Goal: Check status: Check status

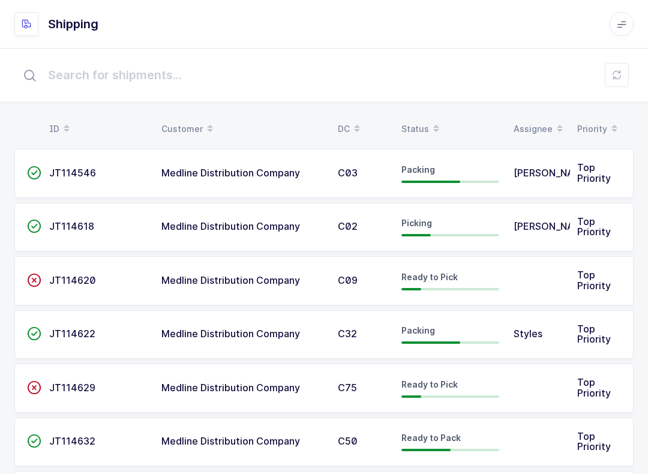
click at [419, 121] on div "Status" at bounding box center [450, 129] width 98 height 20
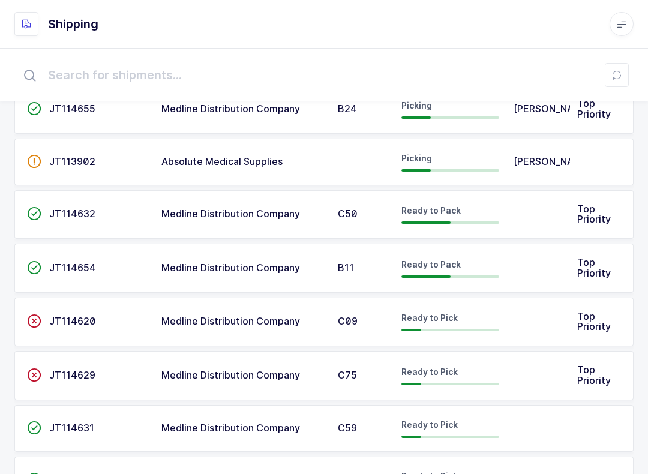
scroll to position [320, 0]
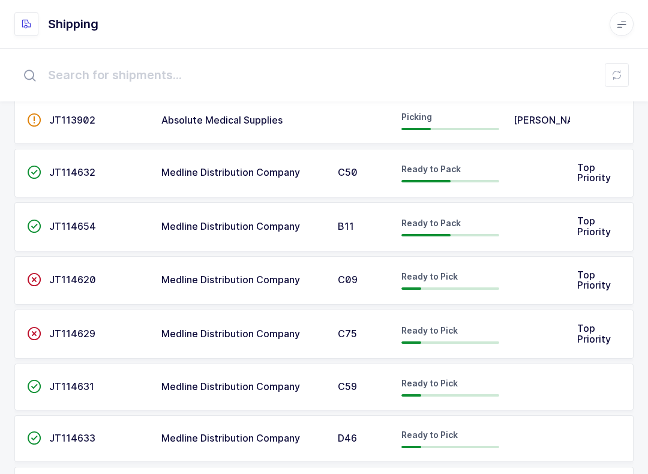
click at [71, 221] on span "JT114654" at bounding box center [72, 226] width 47 height 12
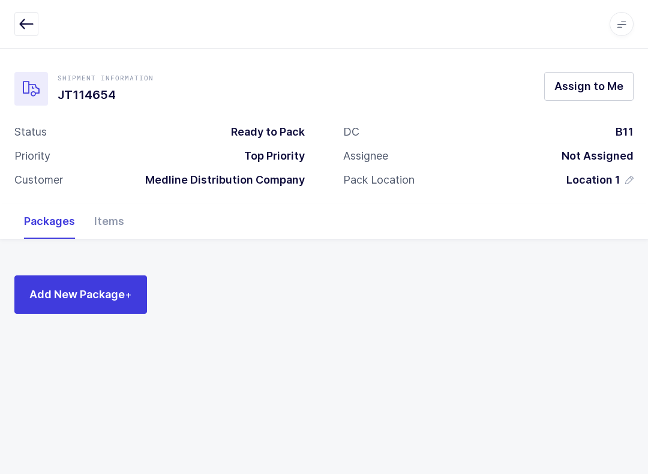
click at [106, 225] on div "Items" at bounding box center [109, 221] width 49 height 35
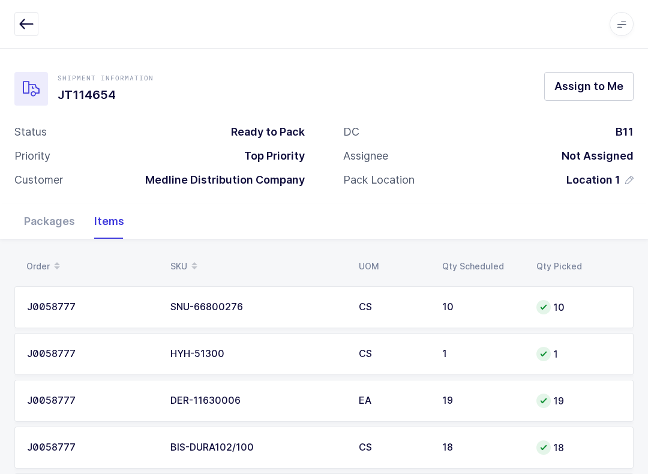
click at [187, 261] on span at bounding box center [194, 266] width 14 height 20
click at [32, 35] on button "button" at bounding box center [26, 24] width 24 height 24
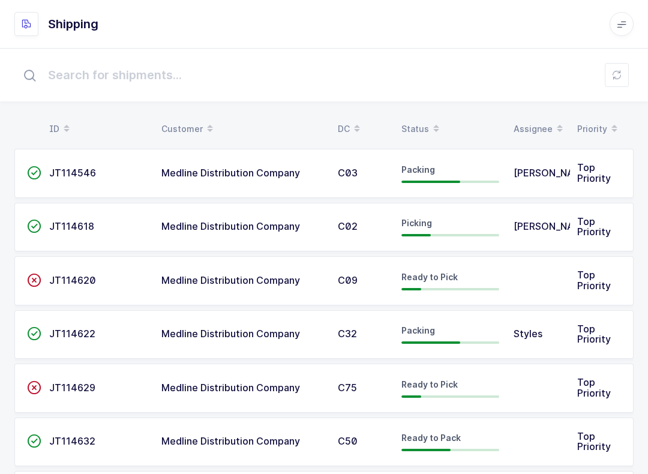
click at [420, 122] on div "Status" at bounding box center [450, 129] width 98 height 20
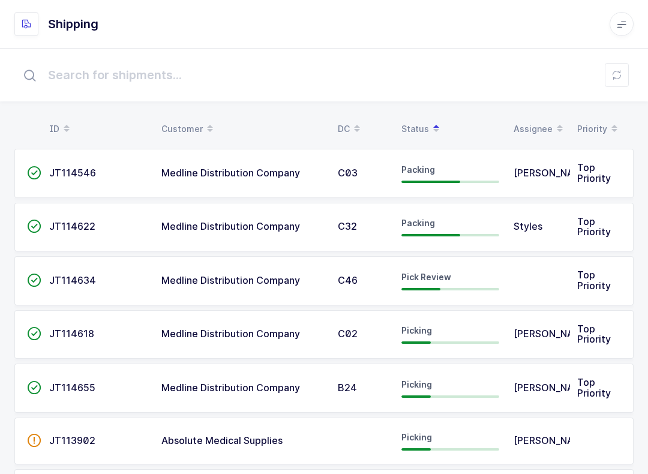
click at [503, 277] on td "Pick Review" at bounding box center [450, 280] width 112 height 49
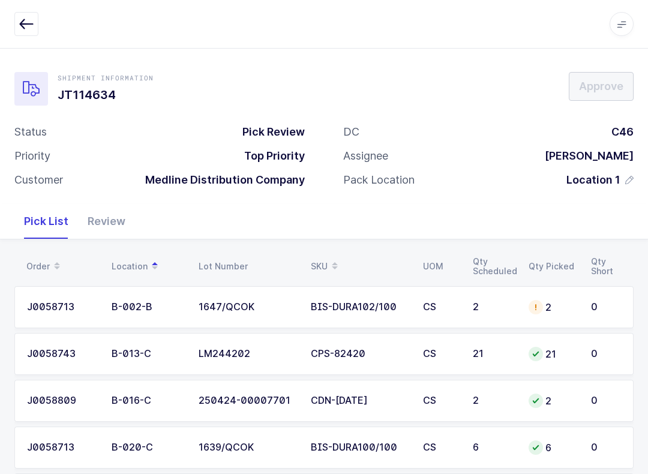
click at [121, 226] on div "Review" at bounding box center [106, 221] width 57 height 35
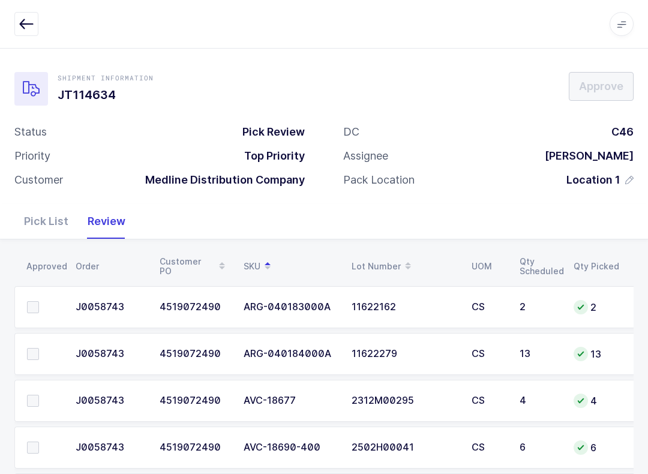
click at [41, 301] on label at bounding box center [44, 307] width 34 height 12
click at [39, 301] on input "checkbox" at bounding box center [39, 301] width 0 height 0
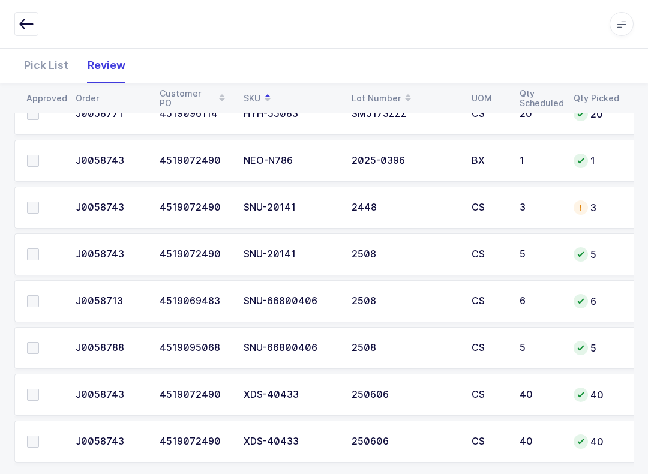
scroll to position [1290, 0]
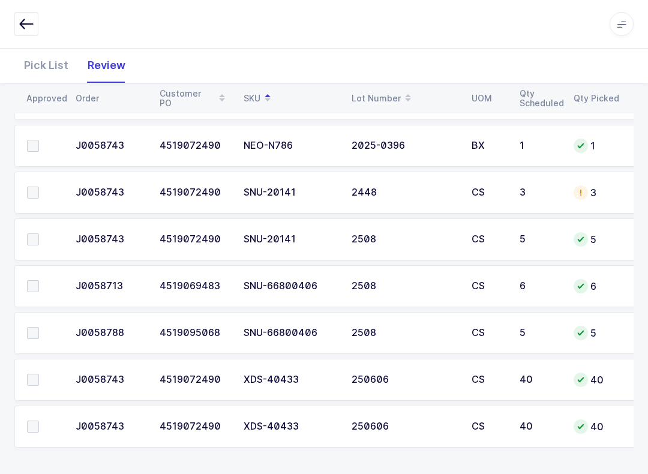
click at [41, 236] on label at bounding box center [44, 239] width 34 height 12
click at [39, 233] on input "checkbox" at bounding box center [39, 233] width 0 height 0
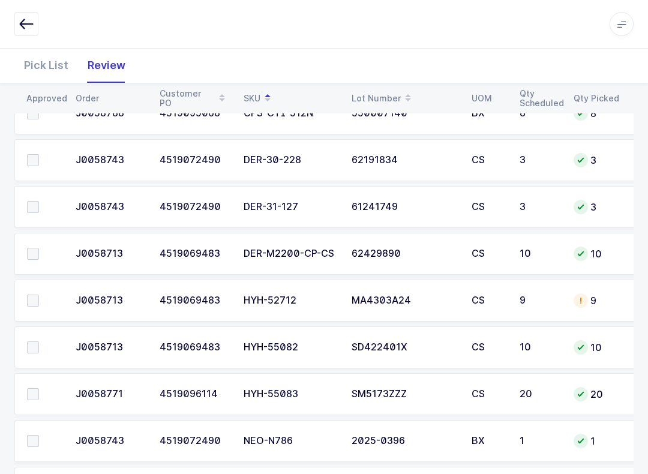
scroll to position [969, 0]
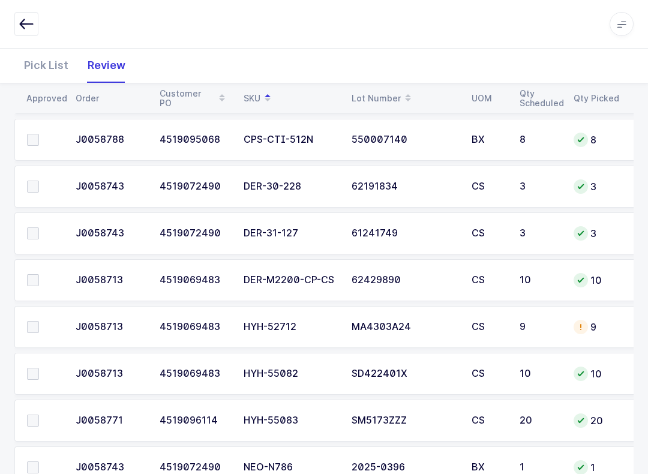
click at [36, 274] on span at bounding box center [33, 280] width 12 height 12
click at [39, 274] on input "checkbox" at bounding box center [39, 274] width 0 height 0
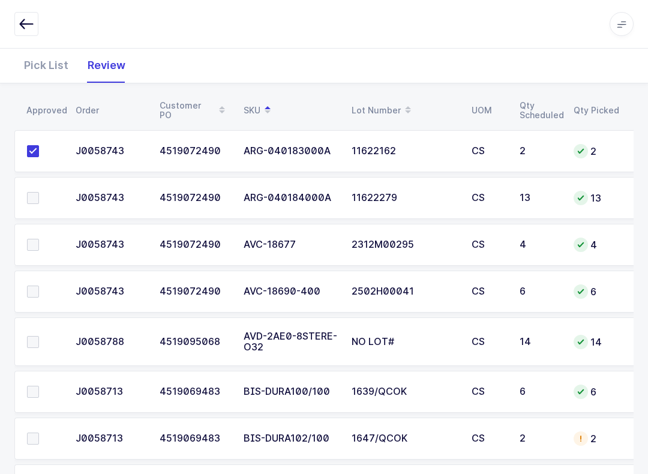
scroll to position [175, 0]
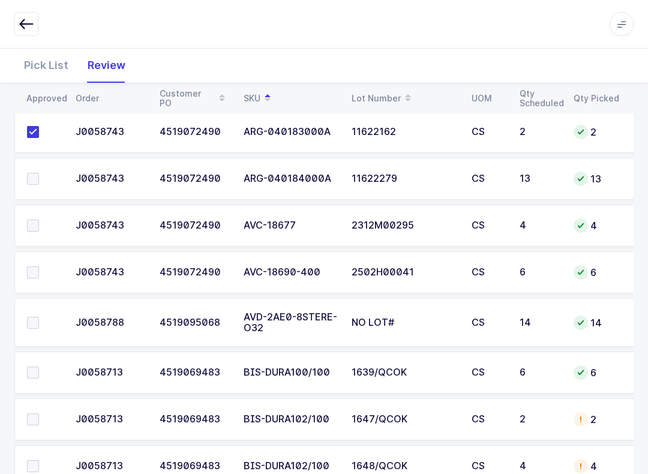
click at [32, 222] on span at bounding box center [33, 225] width 12 height 12
click at [39, 219] on input "checkbox" at bounding box center [39, 219] width 0 height 0
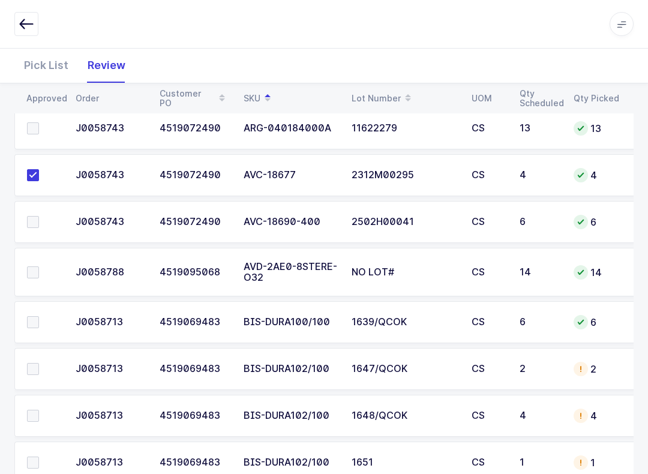
scroll to position [241, 0]
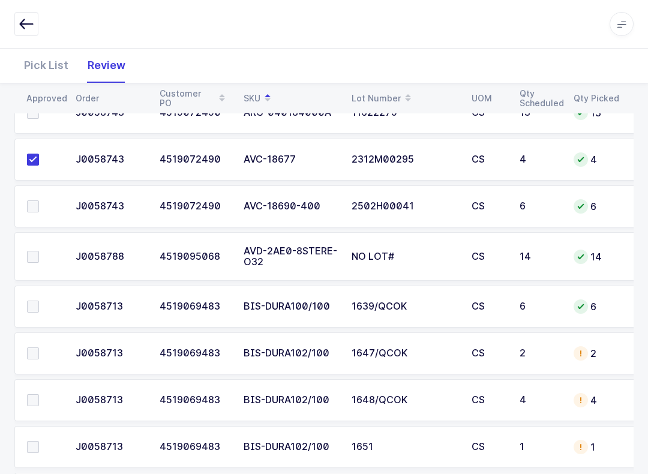
click at [35, 207] on span at bounding box center [33, 206] width 12 height 12
click at [39, 200] on input "checkbox" at bounding box center [39, 200] width 0 height 0
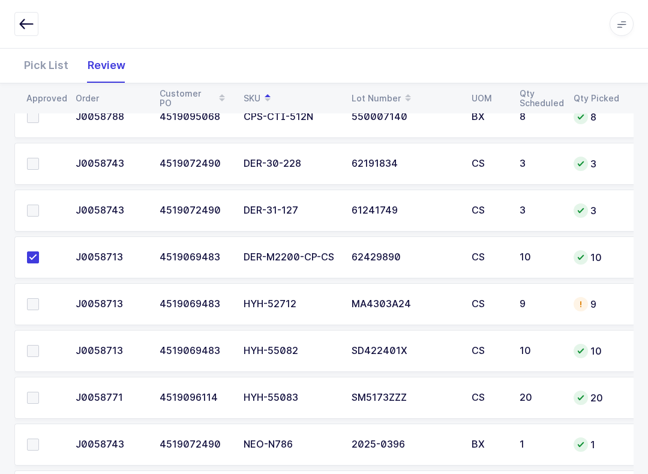
scroll to position [968, 0]
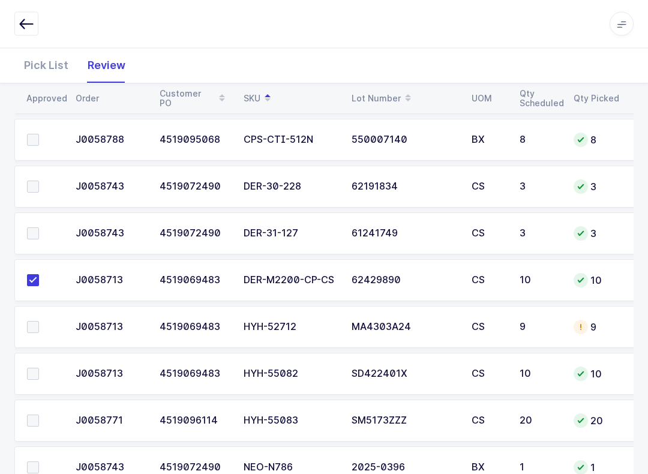
click at [27, 188] on span at bounding box center [33, 187] width 12 height 12
click at [39, 181] on input "checkbox" at bounding box center [39, 181] width 0 height 0
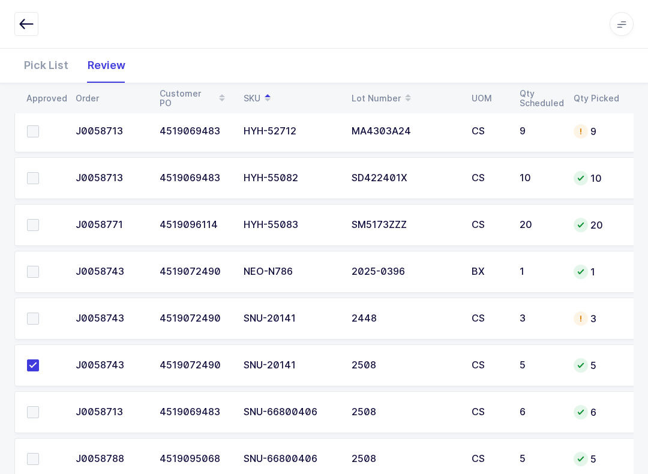
scroll to position [1213, 0]
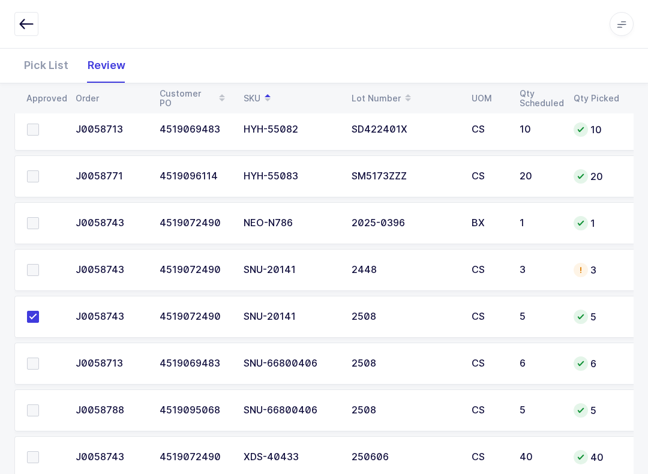
click at [38, 217] on span at bounding box center [33, 223] width 12 height 12
click at [39, 217] on input "checkbox" at bounding box center [39, 217] width 0 height 0
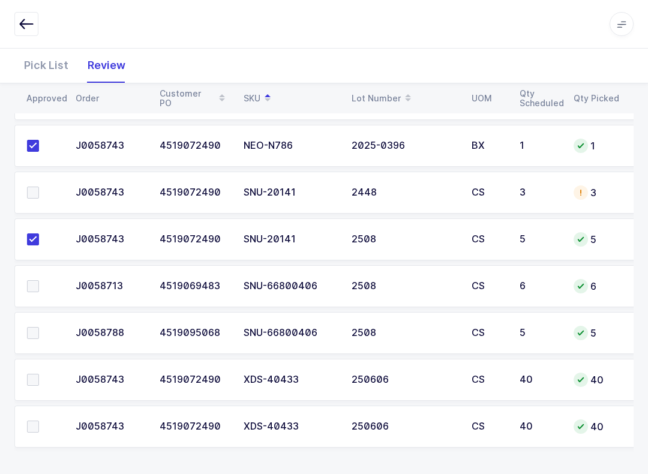
click at [33, 320] on td at bounding box center [41, 333] width 54 height 42
click at [31, 335] on span at bounding box center [33, 333] width 12 height 12
click at [39, 327] on input "checkbox" at bounding box center [39, 327] width 0 height 0
click at [41, 280] on label at bounding box center [44, 286] width 34 height 12
click at [39, 280] on input "checkbox" at bounding box center [39, 280] width 0 height 0
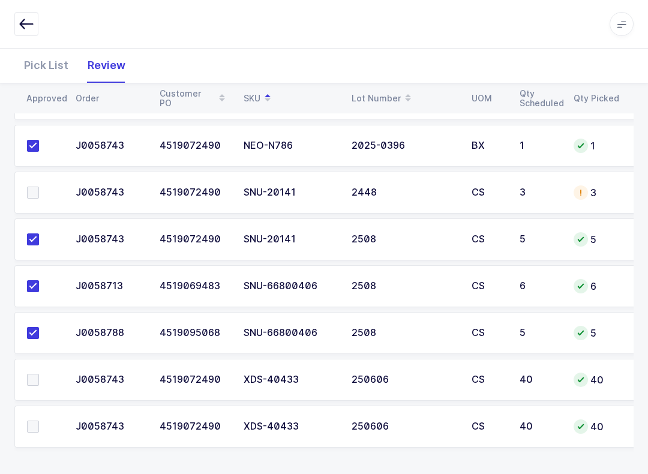
click at [46, 173] on td at bounding box center [41, 192] width 54 height 42
click at [53, 186] on label at bounding box center [44, 192] width 34 height 12
click at [39, 186] on input "checkbox" at bounding box center [39, 186] width 0 height 0
click at [41, 421] on label at bounding box center [44, 426] width 34 height 12
click at [39, 420] on input "checkbox" at bounding box center [39, 420] width 0 height 0
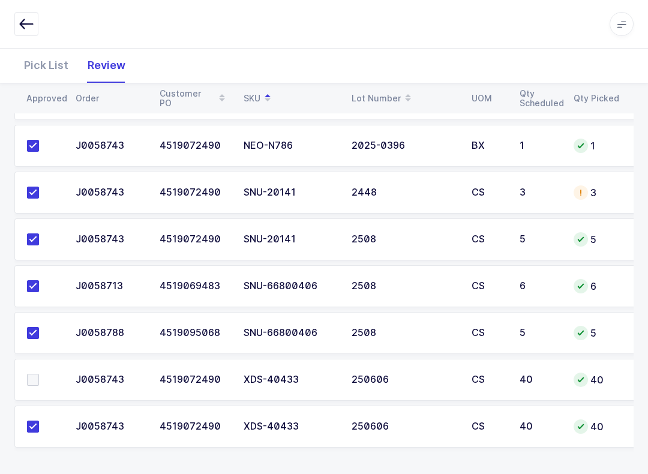
click at [38, 382] on span at bounding box center [33, 380] width 12 height 12
click at [39, 374] on input "checkbox" at bounding box center [39, 374] width 0 height 0
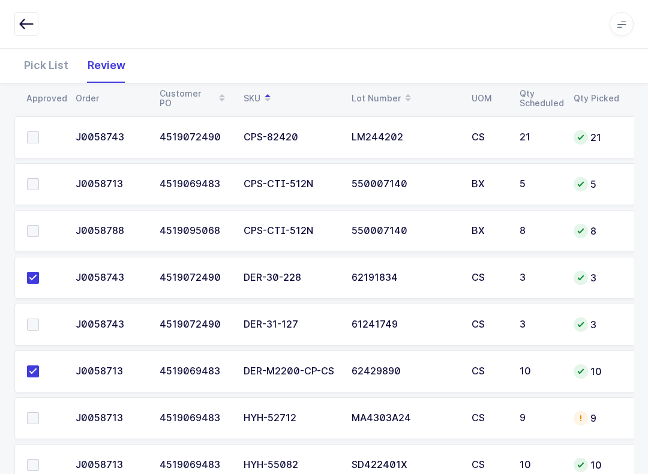
scroll to position [883, 0]
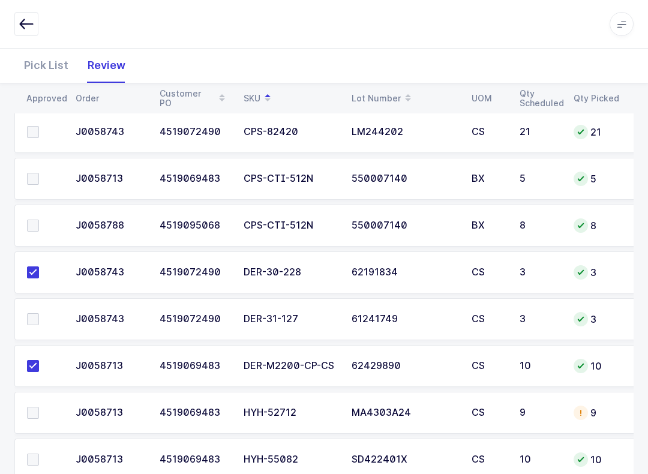
click at [34, 313] on span at bounding box center [33, 319] width 12 height 12
click at [39, 313] on input "checkbox" at bounding box center [39, 313] width 0 height 0
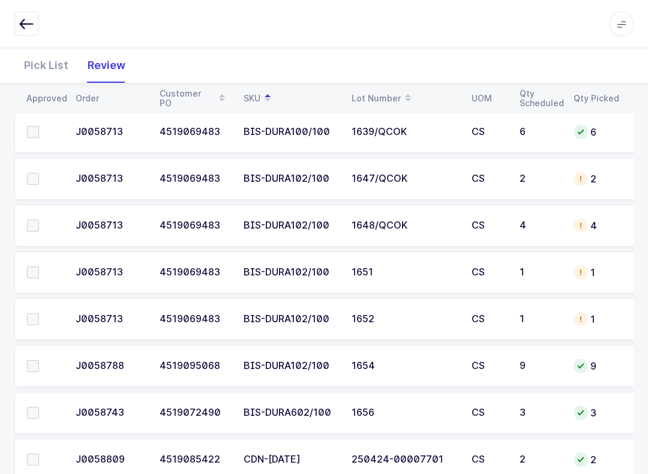
scroll to position [408, 0]
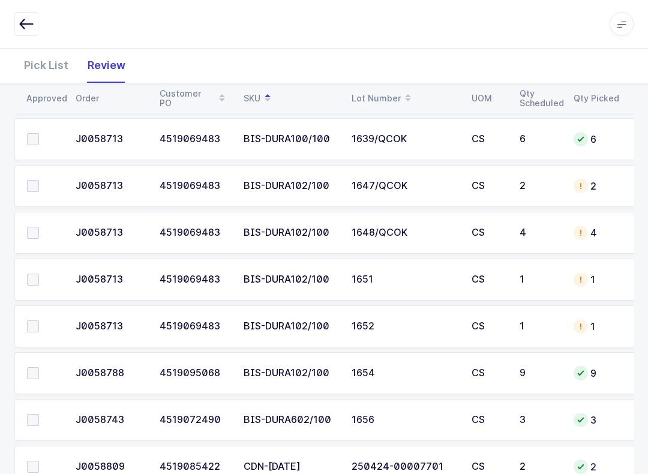
click at [35, 414] on span at bounding box center [33, 420] width 12 height 12
click at [39, 414] on input "checkbox" at bounding box center [39, 414] width 0 height 0
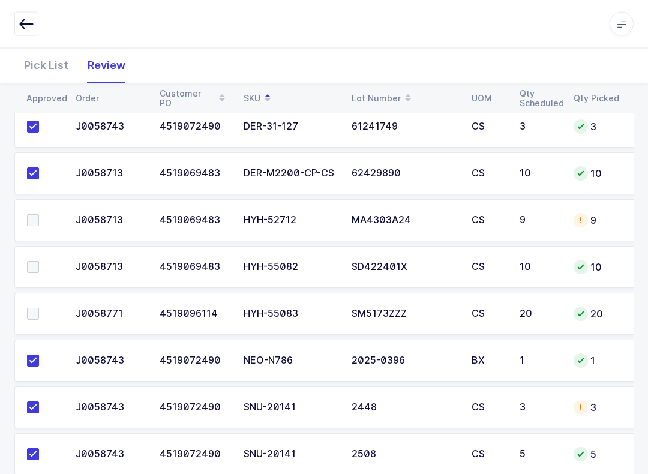
scroll to position [0, 0]
click at [34, 263] on span at bounding box center [33, 267] width 12 height 12
click at [39, 261] on input "checkbox" at bounding box center [39, 261] width 0 height 0
click at [38, 216] on span at bounding box center [33, 220] width 12 height 12
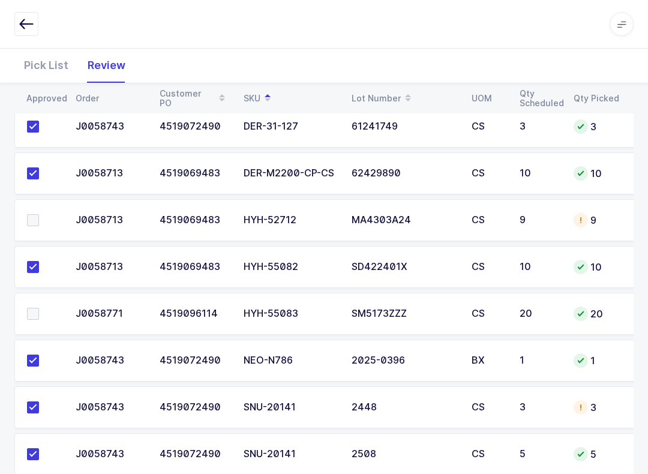
click at [39, 214] on input "checkbox" at bounding box center [39, 214] width 0 height 0
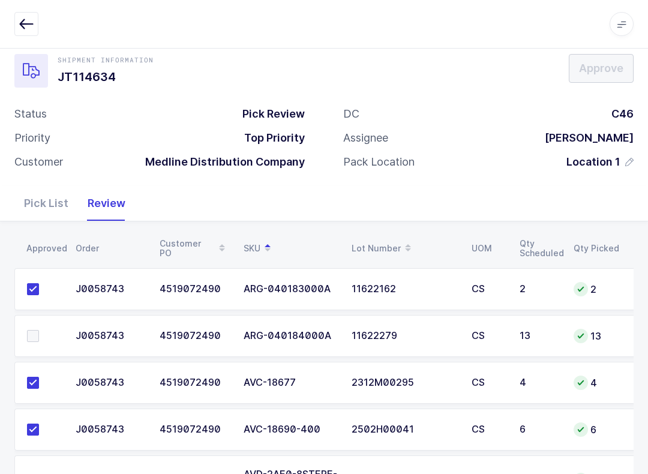
scroll to position [90, 0]
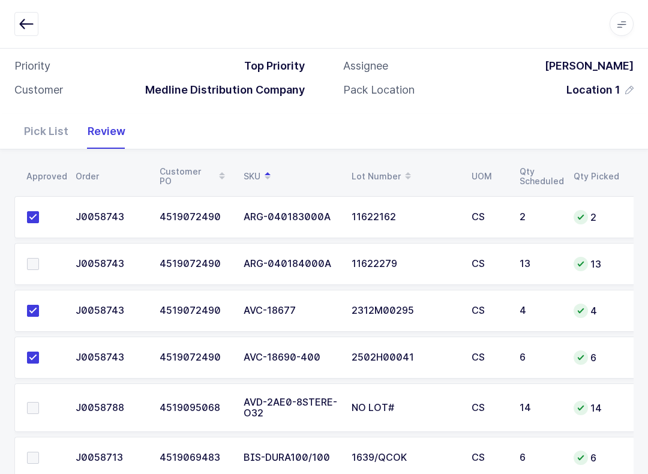
click at [37, 264] on span at bounding box center [33, 264] width 12 height 12
click at [39, 258] on input "checkbox" at bounding box center [39, 258] width 0 height 0
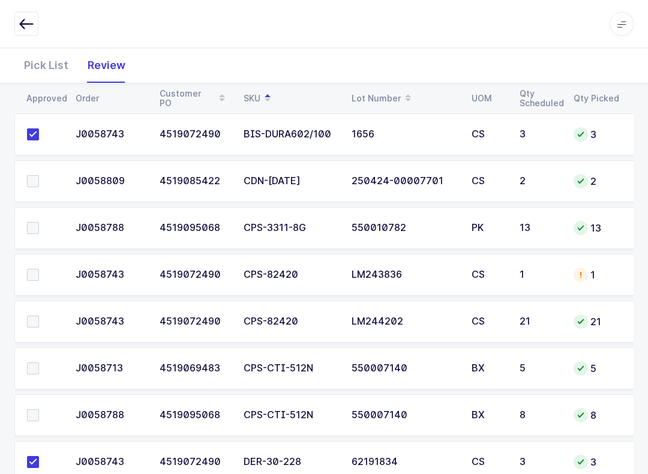
scroll to position [734, 0]
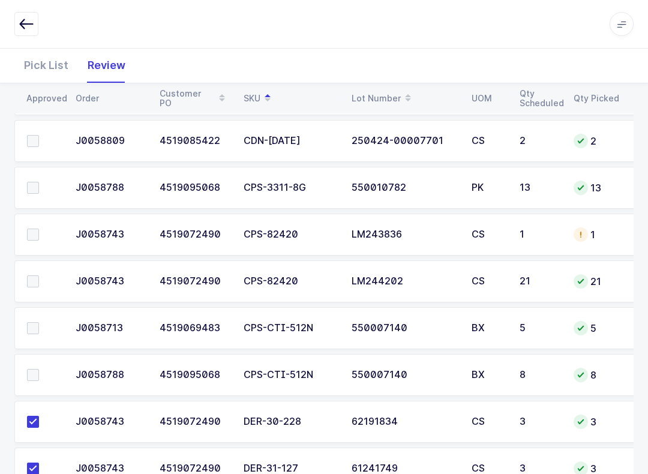
click at [38, 228] on span at bounding box center [33, 234] width 12 height 12
click at [39, 228] on input "checkbox" at bounding box center [39, 228] width 0 height 0
click at [28, 252] on td at bounding box center [41, 234] width 54 height 42
click at [39, 280] on label at bounding box center [44, 281] width 34 height 12
click at [39, 275] on input "checkbox" at bounding box center [39, 275] width 0 height 0
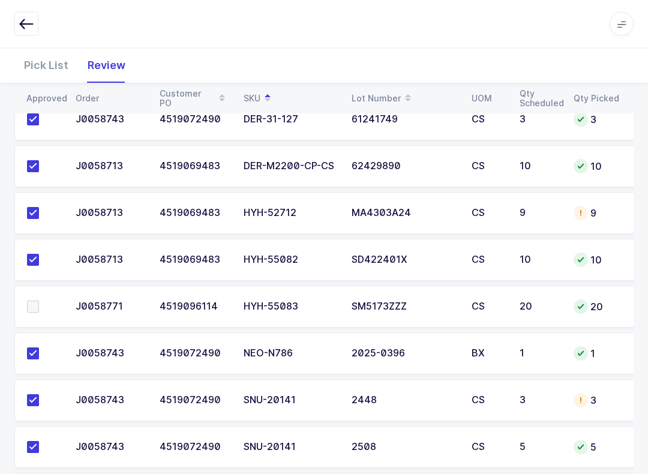
scroll to position [1083, 0]
click at [31, 308] on span at bounding box center [33, 306] width 12 height 12
click at [39, 300] on input "checkbox" at bounding box center [39, 300] width 0 height 0
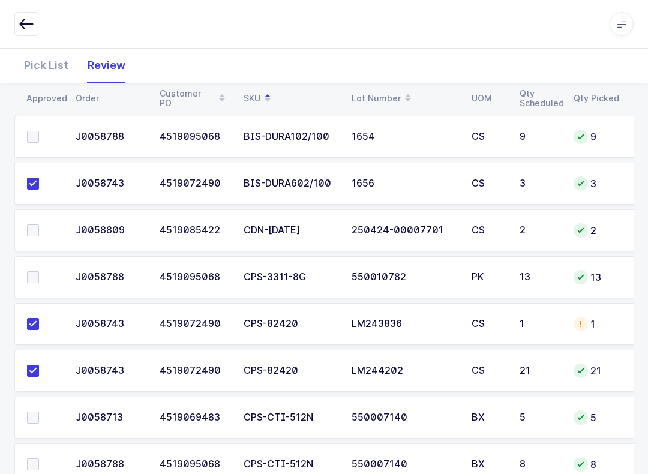
click at [517, 371] on td "21" at bounding box center [539, 371] width 54 height 42
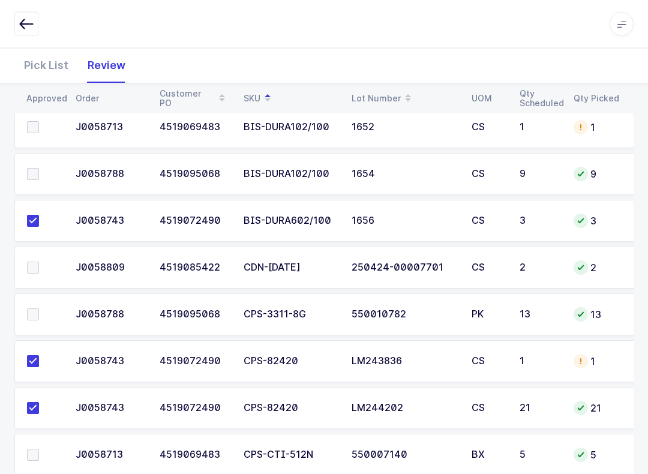
scroll to position [601, 0]
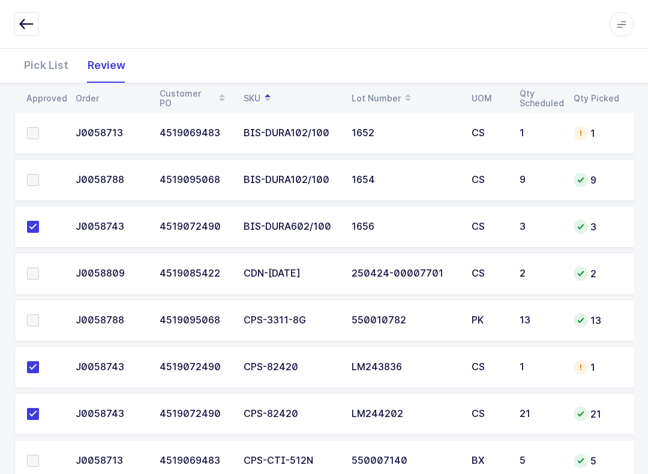
click at [31, 323] on span at bounding box center [33, 320] width 12 height 12
click at [39, 314] on input "checkbox" at bounding box center [39, 314] width 0 height 0
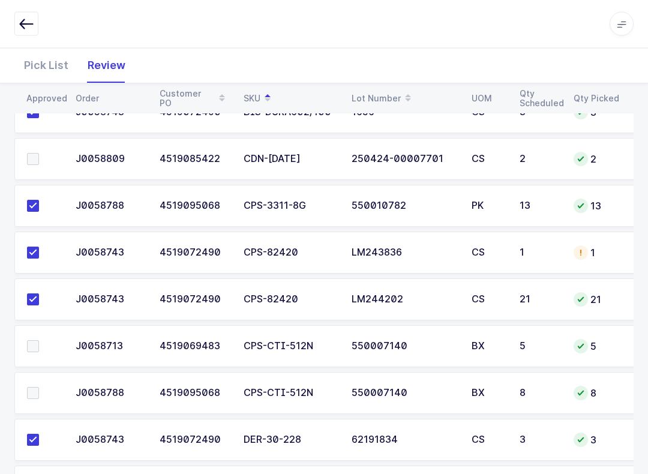
scroll to position [728, 0]
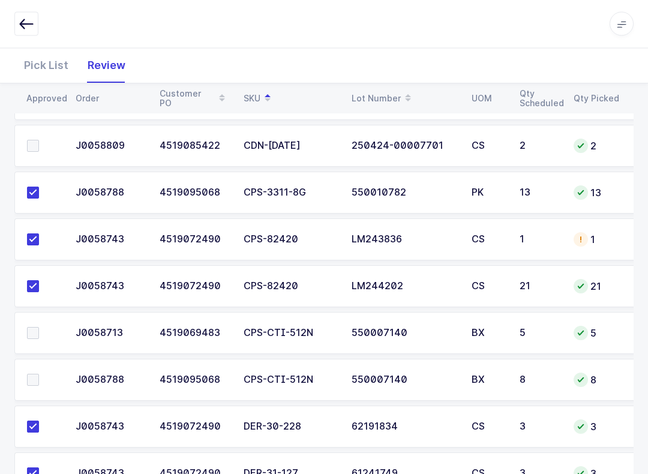
click at [30, 328] on span at bounding box center [33, 333] width 12 height 12
click at [39, 327] on input "checkbox" at bounding box center [39, 327] width 0 height 0
click at [40, 382] on label at bounding box center [44, 380] width 34 height 12
click at [39, 374] on input "checkbox" at bounding box center [39, 374] width 0 height 0
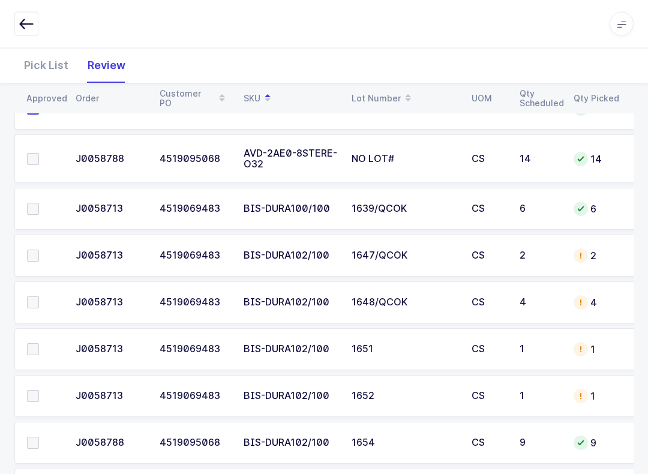
scroll to position [342, 0]
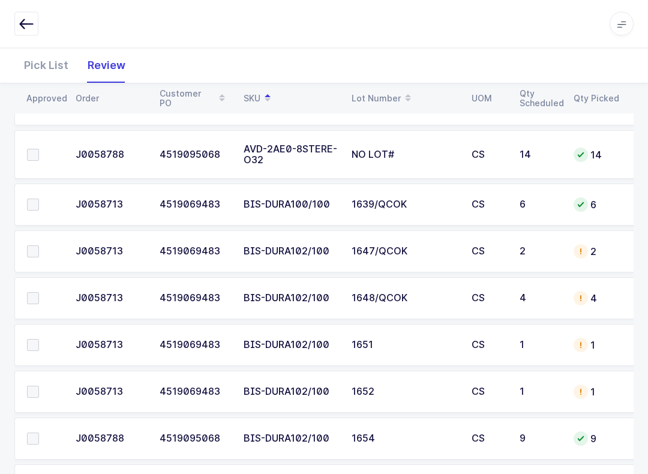
click at [26, 214] on td at bounding box center [41, 205] width 54 height 42
click at [44, 204] on label at bounding box center [44, 205] width 34 height 12
click at [39, 199] on input "checkbox" at bounding box center [39, 199] width 0 height 0
click at [46, 245] on label at bounding box center [44, 251] width 34 height 12
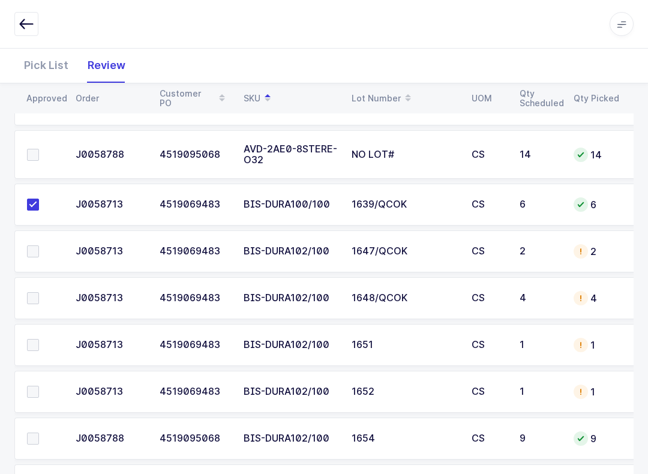
click at [39, 245] on input "checkbox" at bounding box center [39, 245] width 0 height 0
click at [40, 296] on label at bounding box center [44, 298] width 34 height 12
click at [39, 292] on input "checkbox" at bounding box center [39, 292] width 0 height 0
click at [41, 339] on label at bounding box center [44, 345] width 34 height 12
click at [39, 339] on input "checkbox" at bounding box center [39, 339] width 0 height 0
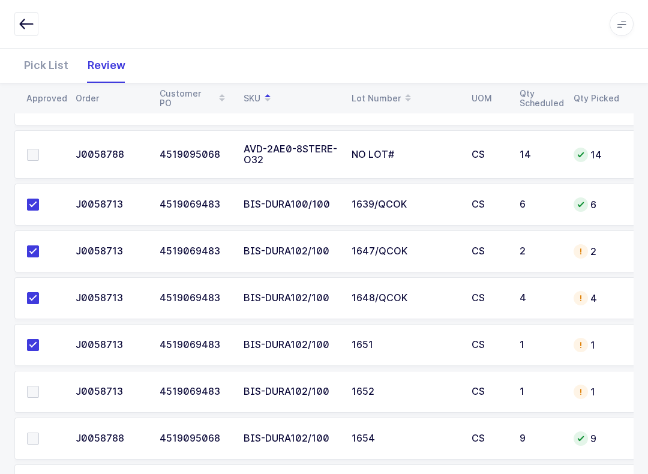
click at [36, 393] on span at bounding box center [33, 392] width 12 height 12
click at [39, 386] on input "checkbox" at bounding box center [39, 386] width 0 height 0
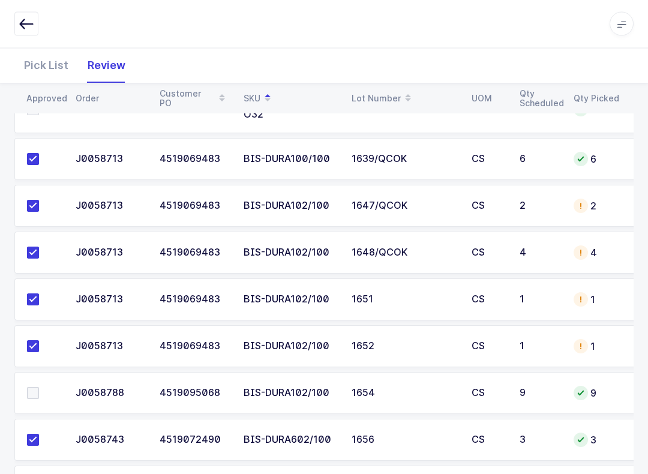
scroll to position [371, 0]
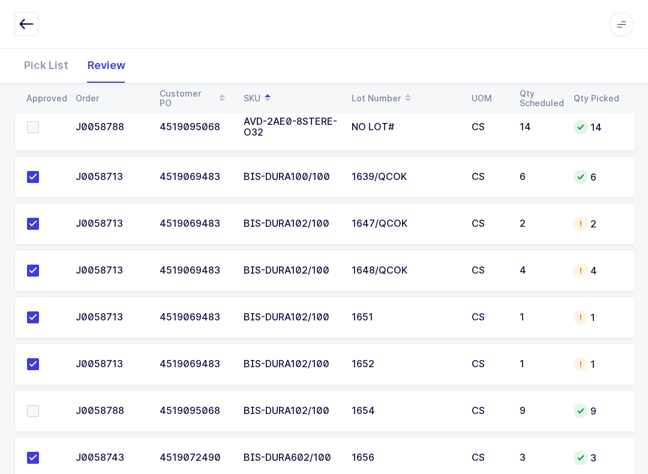
click at [28, 178] on span at bounding box center [33, 177] width 12 height 12
click at [39, 171] on input "checkbox" at bounding box center [39, 171] width 0 height 0
click at [43, 222] on label at bounding box center [44, 224] width 34 height 12
click at [39, 218] on input "checkbox" at bounding box center [39, 218] width 0 height 0
click at [40, 281] on td at bounding box center [41, 270] width 54 height 42
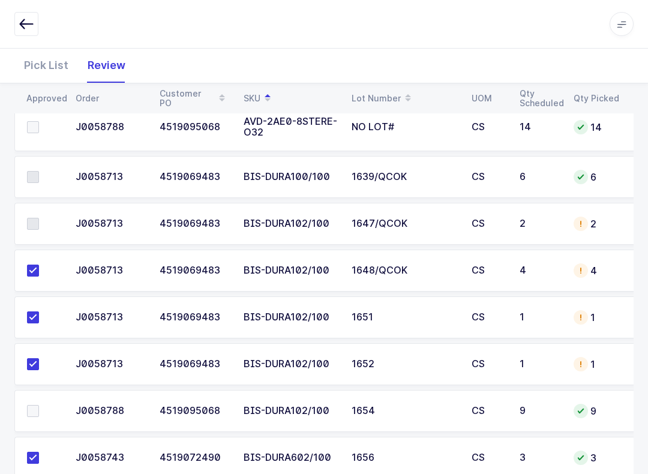
click at [40, 320] on label at bounding box center [44, 317] width 34 height 12
click at [39, 311] on input "checkbox" at bounding box center [39, 311] width 0 height 0
click at [41, 365] on label at bounding box center [44, 364] width 34 height 12
click at [39, 358] on input "checkbox" at bounding box center [39, 358] width 0 height 0
click at [40, 273] on label at bounding box center [44, 270] width 34 height 12
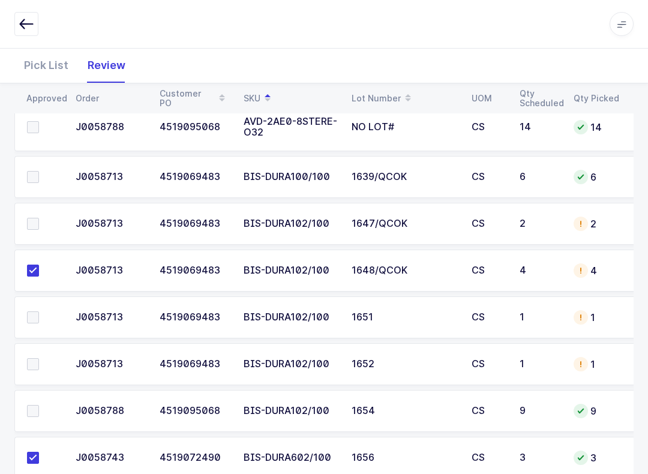
click at [39, 264] on input "checkbox" at bounding box center [39, 264] width 0 height 0
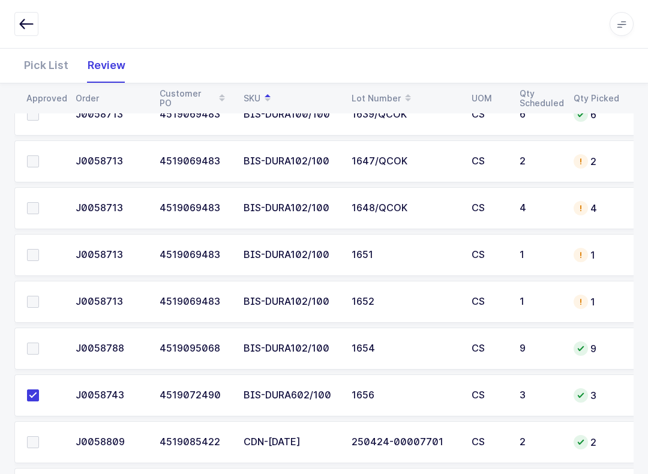
scroll to position [411, 0]
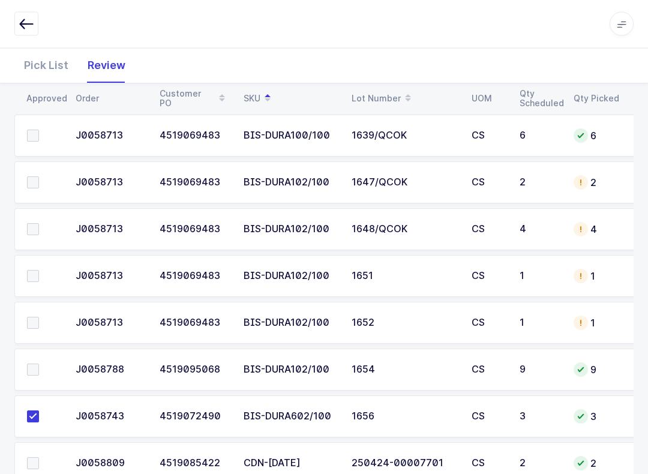
click at [39, 368] on label at bounding box center [44, 370] width 34 height 12
click at [39, 364] on input "checkbox" at bounding box center [39, 364] width 0 height 0
click at [43, 321] on label at bounding box center [44, 323] width 34 height 12
click at [39, 317] on input "checkbox" at bounding box center [39, 317] width 0 height 0
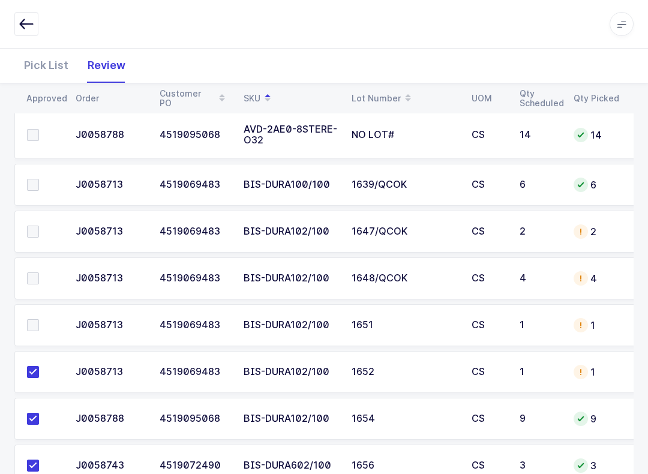
scroll to position [362, 0]
click at [34, 281] on span at bounding box center [33, 279] width 12 height 12
click at [39, 273] on input "checkbox" at bounding box center [39, 273] width 0 height 0
click at [46, 323] on label at bounding box center [44, 326] width 34 height 12
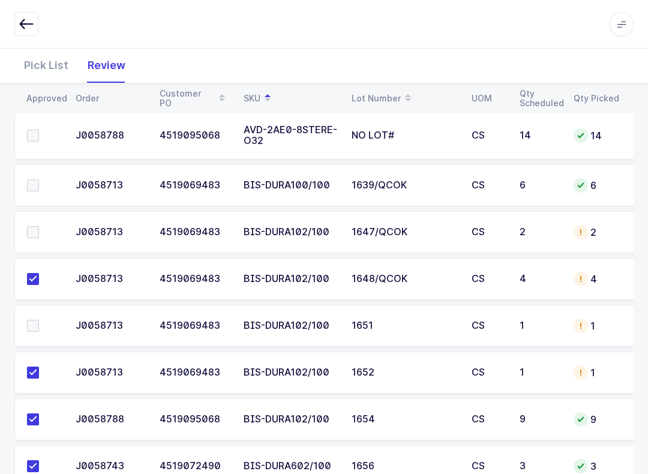
click at [39, 320] on input "checkbox" at bounding box center [39, 320] width 0 height 0
click at [23, 227] on td at bounding box center [41, 232] width 54 height 42
click at [34, 231] on span at bounding box center [33, 232] width 12 height 12
click at [39, 226] on input "checkbox" at bounding box center [39, 226] width 0 height 0
click at [29, 179] on span at bounding box center [33, 185] width 12 height 12
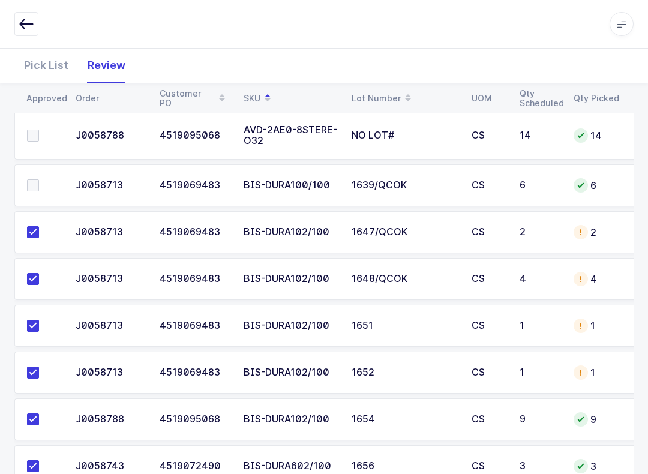
click at [39, 179] on input "checkbox" at bounding box center [39, 179] width 0 height 0
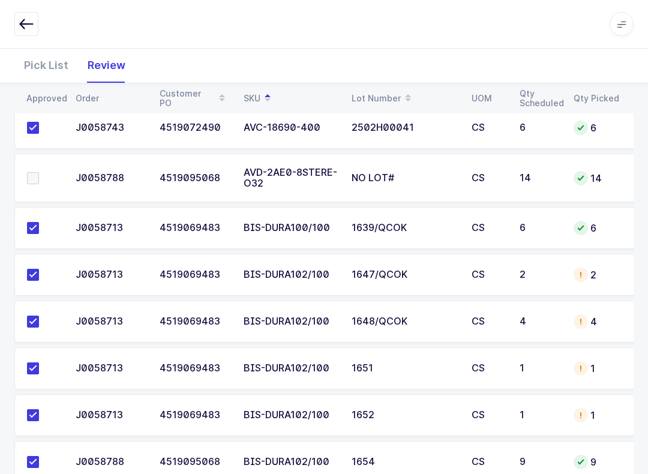
scroll to position [233, 0]
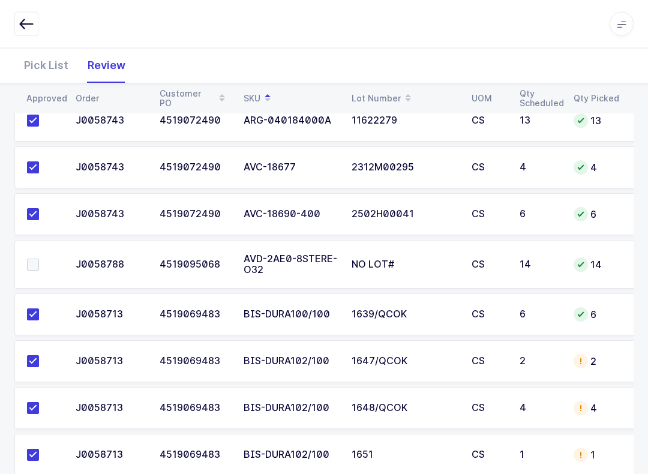
click at [39, 263] on label at bounding box center [44, 265] width 34 height 12
click at [39, 259] on input "checkbox" at bounding box center [39, 259] width 0 height 0
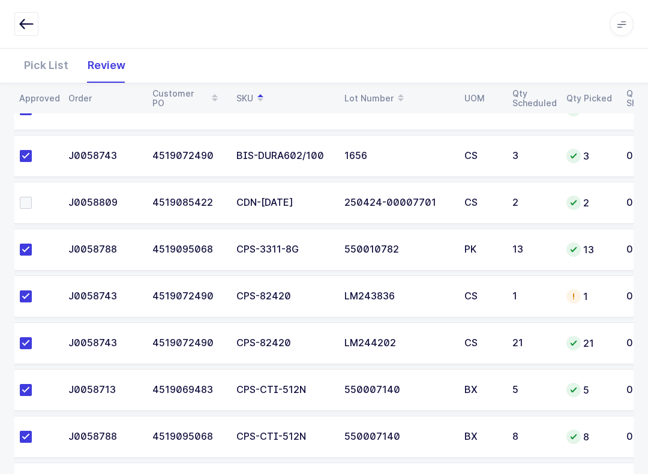
scroll to position [672, 0]
click at [31, 197] on span at bounding box center [26, 203] width 12 height 12
click at [32, 197] on input "checkbox" at bounding box center [32, 197] width 0 height 0
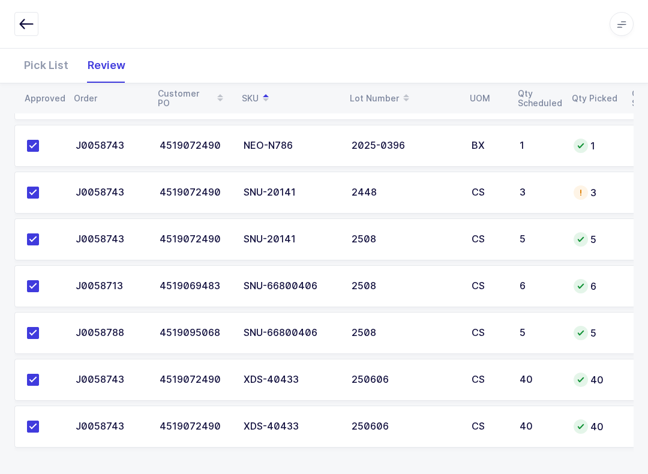
scroll to position [0, 0]
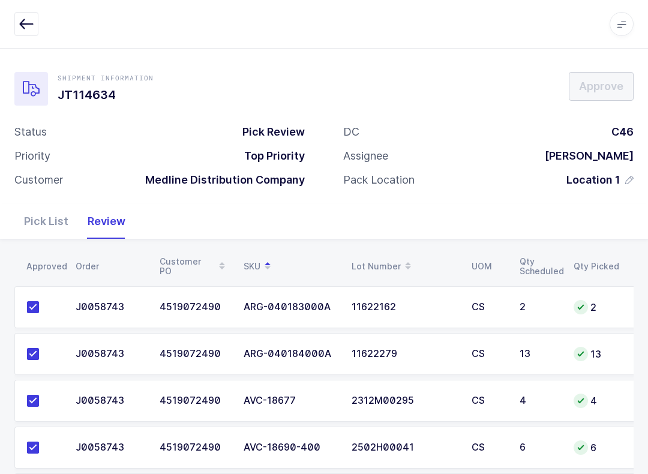
click at [28, 34] on button "button" at bounding box center [26, 24] width 24 height 24
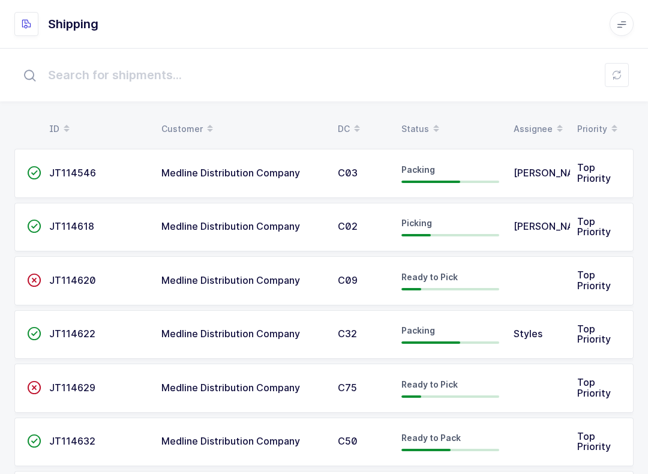
click at [627, 64] on button at bounding box center [616, 75] width 24 height 24
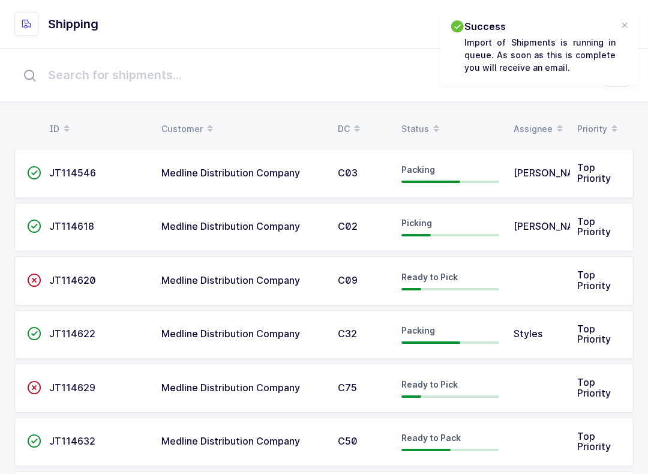
click at [419, 125] on div "Status" at bounding box center [450, 129] width 98 height 20
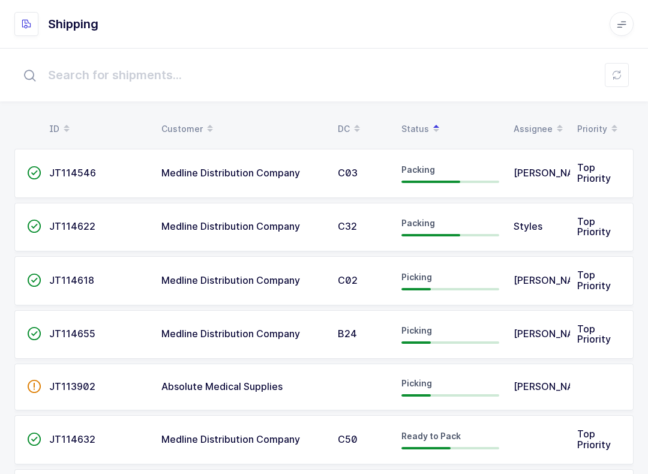
click at [563, 289] on td "[PERSON_NAME]" at bounding box center [538, 280] width 64 height 49
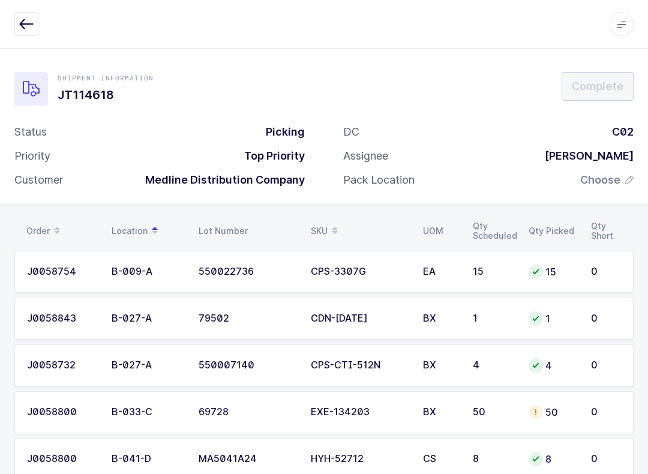
click at [332, 227] on icon at bounding box center [335, 227] width 6 height 6
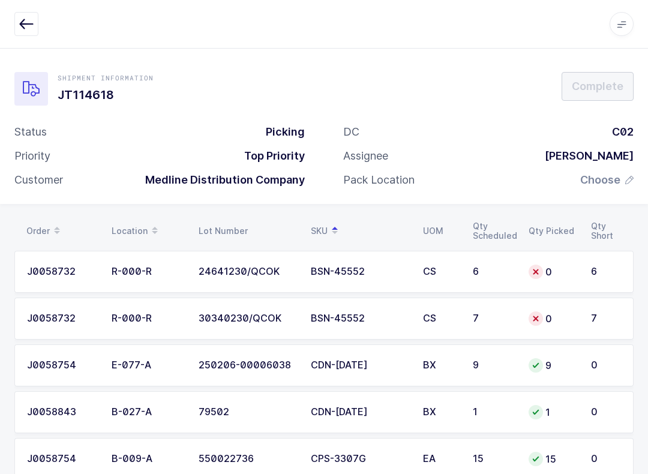
click at [22, 32] on button "button" at bounding box center [26, 24] width 24 height 24
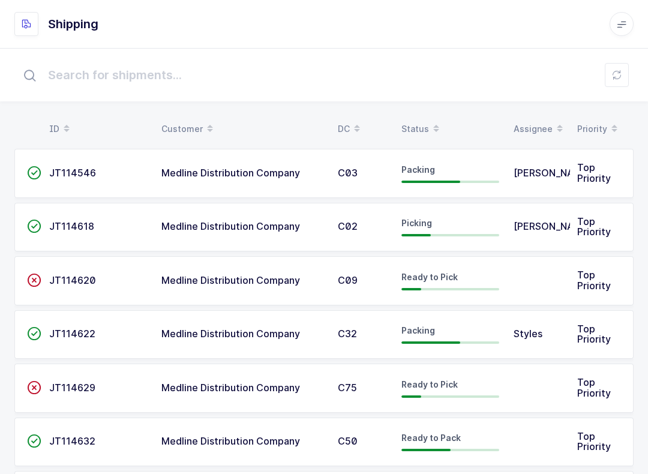
click at [429, 125] on span at bounding box center [436, 129] width 14 height 20
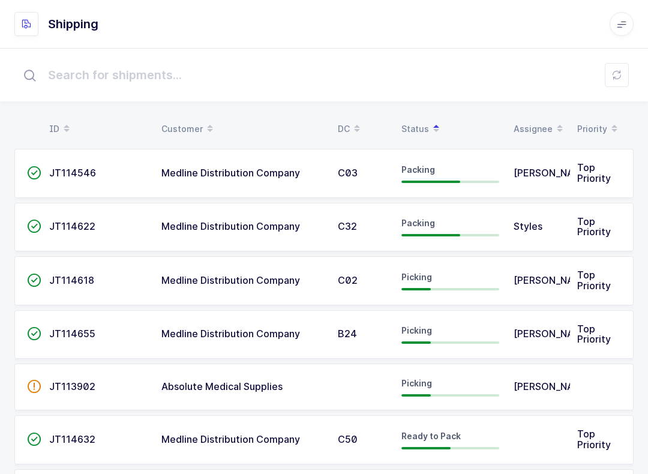
click at [457, 332] on div "Picking" at bounding box center [450, 333] width 98 height 19
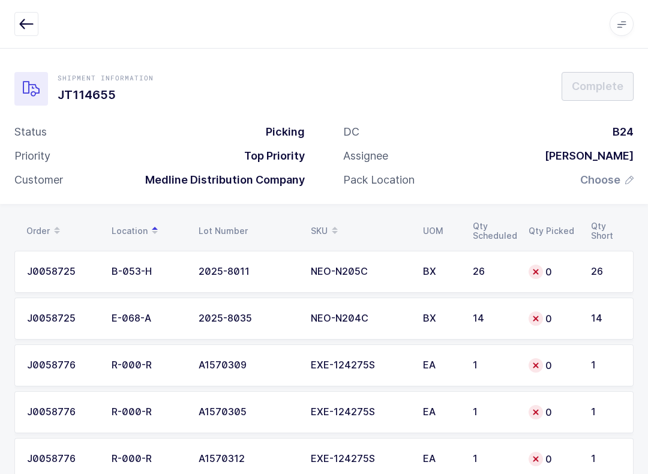
click at [31, 29] on icon "button" at bounding box center [26, 24] width 14 height 14
